Goal: Task Accomplishment & Management: Manage account settings

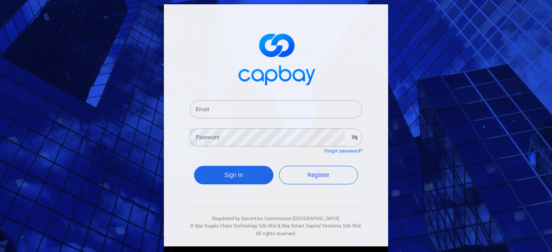
click at [292, 116] on input "Email" at bounding box center [276, 109] width 172 height 18
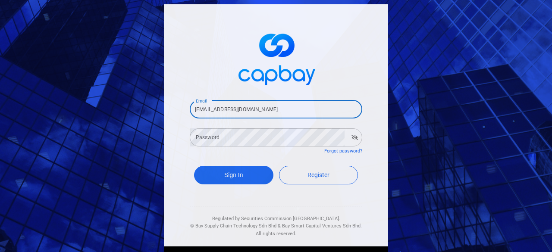
type input "[EMAIL_ADDRESS][DOMAIN_NAME]"
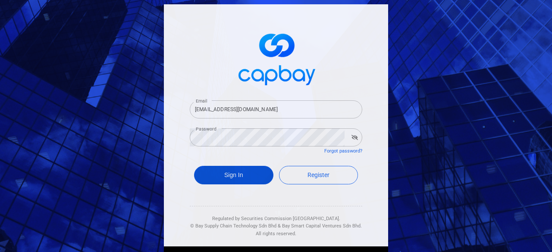
click at [241, 178] on button "Sign In" at bounding box center [233, 175] width 79 height 19
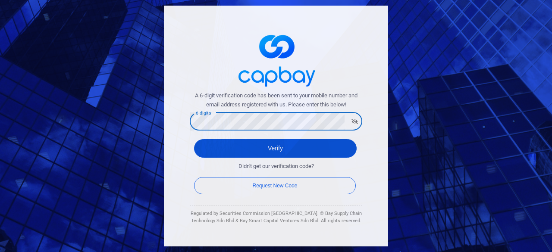
click at [301, 141] on button "Verify" at bounding box center [275, 148] width 163 height 19
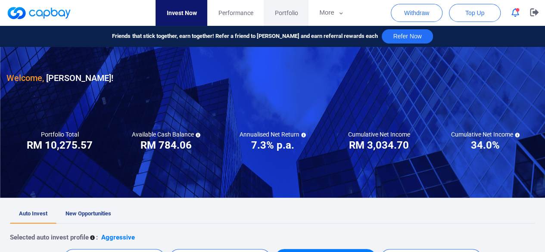
click at [291, 15] on span "Portfolio" at bounding box center [286, 12] width 23 height 9
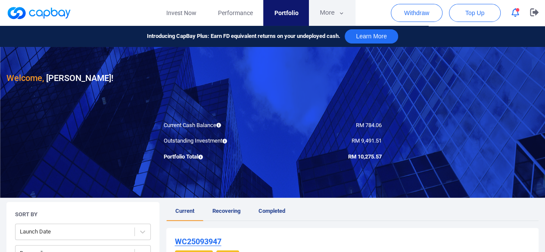
click at [341, 12] on icon "button" at bounding box center [341, 13] width 6 height 8
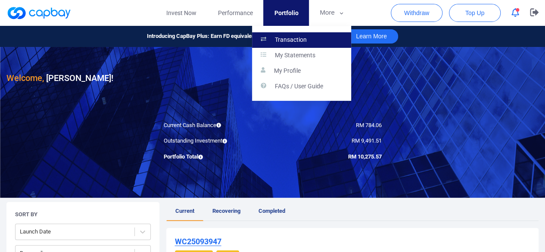
click at [315, 39] on link "Transaction" at bounding box center [301, 40] width 99 height 16
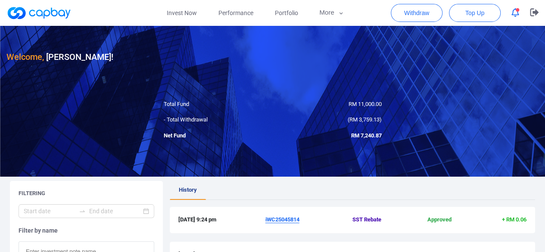
click at [523, 9] on button "button" at bounding box center [515, 12] width 16 height 13
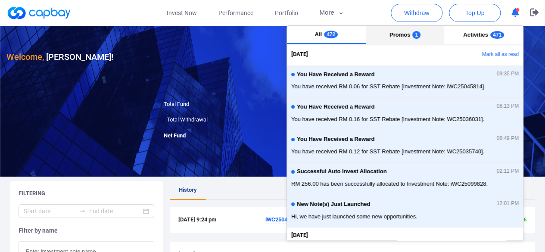
click at [398, 31] on button "Promos 1" at bounding box center [405, 35] width 79 height 18
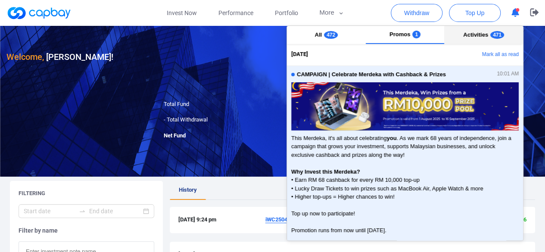
click at [482, 34] on span "Activities" at bounding box center [475, 34] width 25 height 6
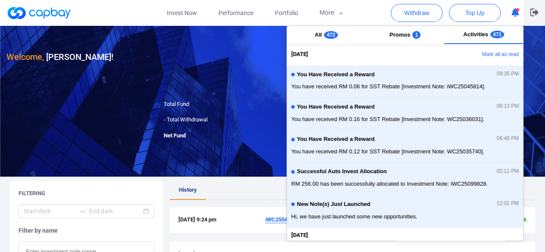
click at [532, 11] on icon "button" at bounding box center [534, 12] width 9 height 8
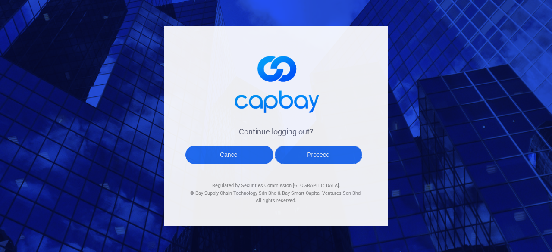
click at [341, 158] on button "Proceed" at bounding box center [319, 155] width 88 height 19
